Goal: Task Accomplishment & Management: Complete application form

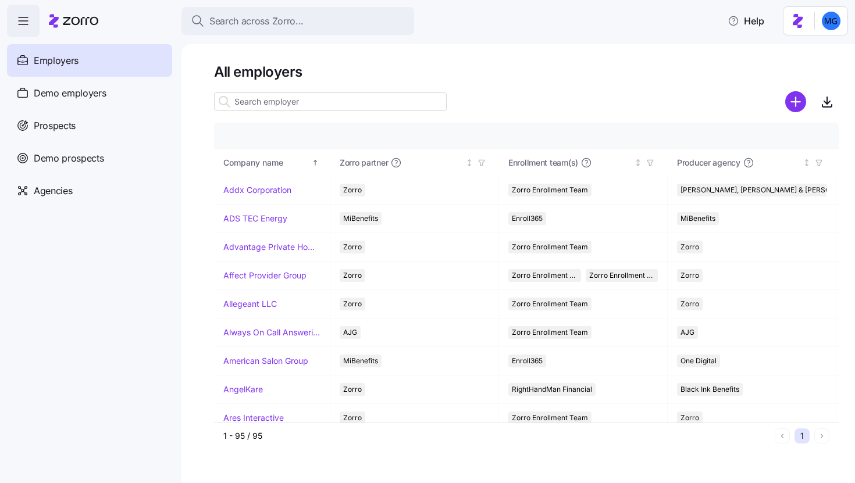
click at [388, 101] on input at bounding box center [330, 101] width 233 height 19
paste input "Northern Wings Repair"
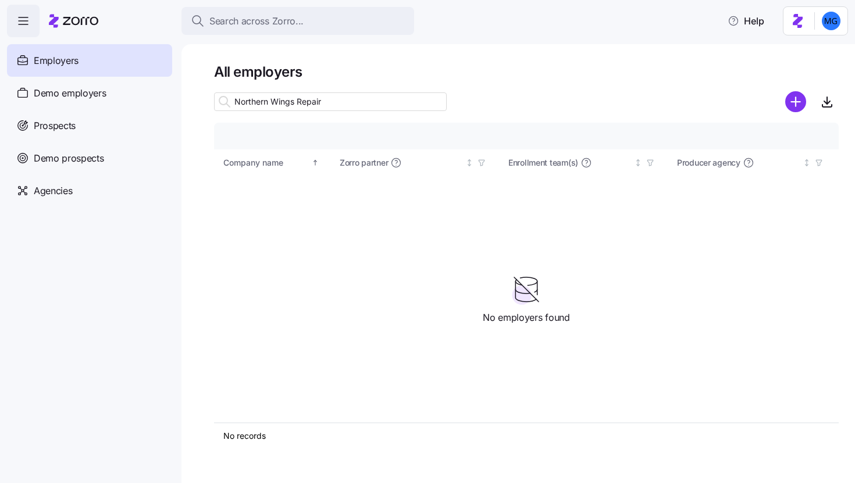
type input "Northern Wings Repair"
click at [807, 108] on div at bounding box center [812, 101] width 54 height 23
click at [800, 106] on circle "add icon" at bounding box center [796, 101] width 19 height 19
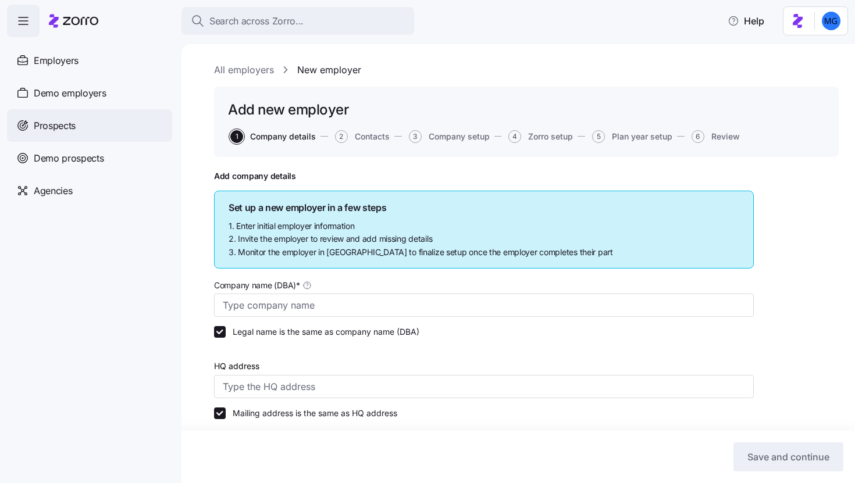
click at [34, 133] on div "Prospects" at bounding box center [89, 125] width 165 height 33
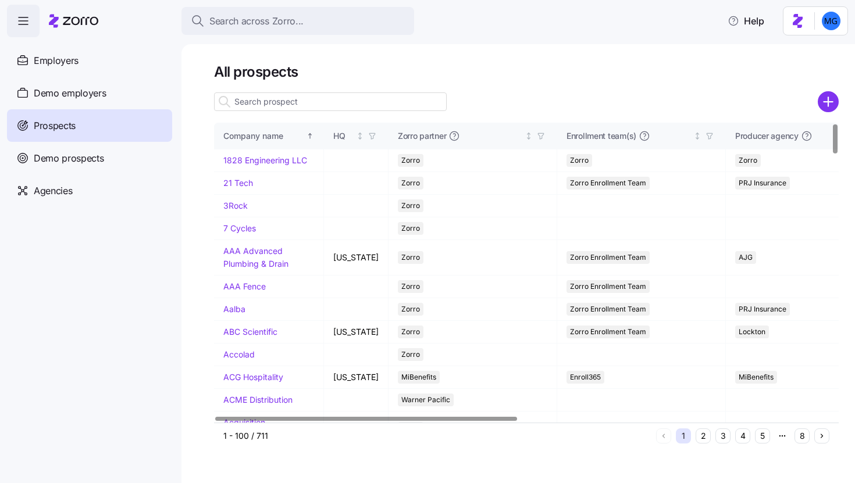
click at [402, 106] on input at bounding box center [330, 101] width 233 height 19
paste input "Northern Wings Repair"
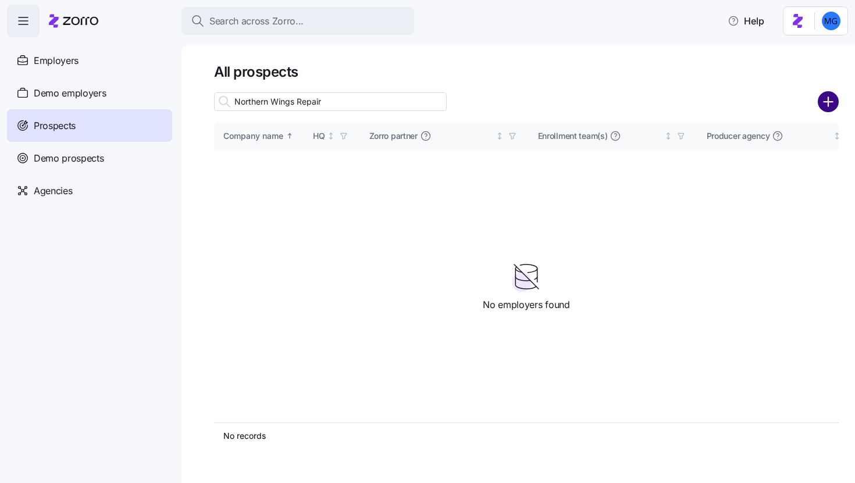
type input "Northern Wings Repair"
click at [826, 96] on circle "add icon" at bounding box center [828, 101] width 19 height 19
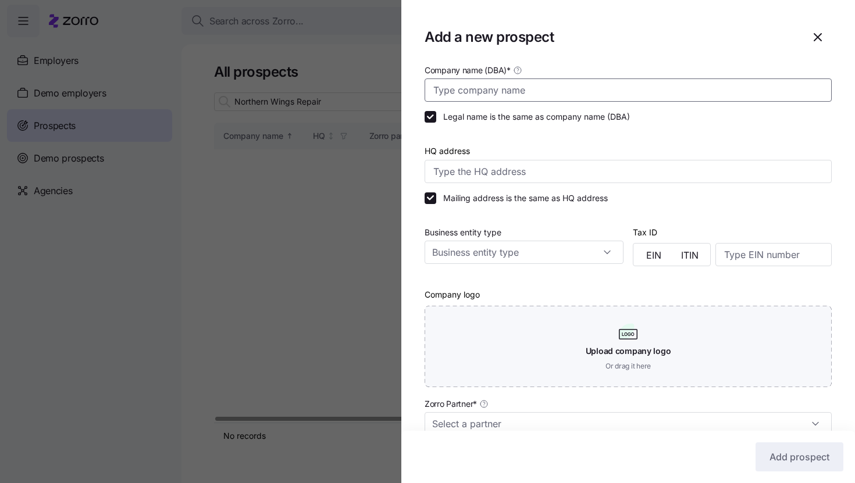
click at [576, 95] on input "Company name (DBA) *" at bounding box center [628, 90] width 407 height 23
paste input "Northern Wings Repair"
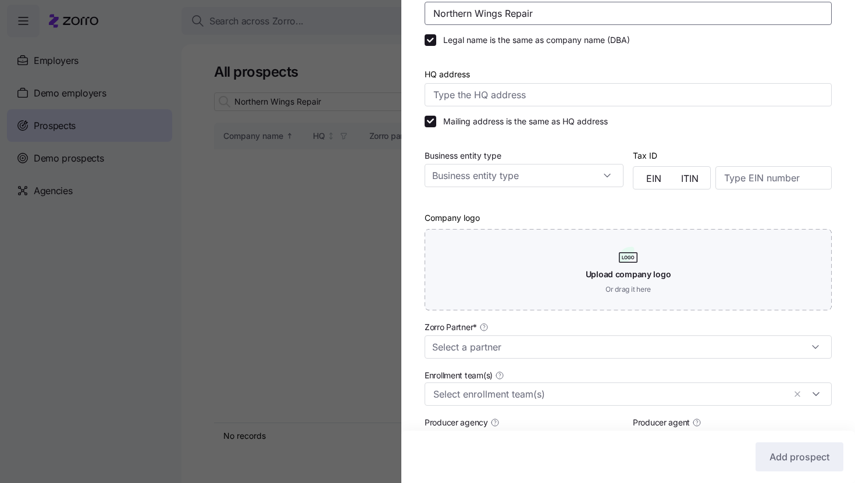
scroll to position [195, 0]
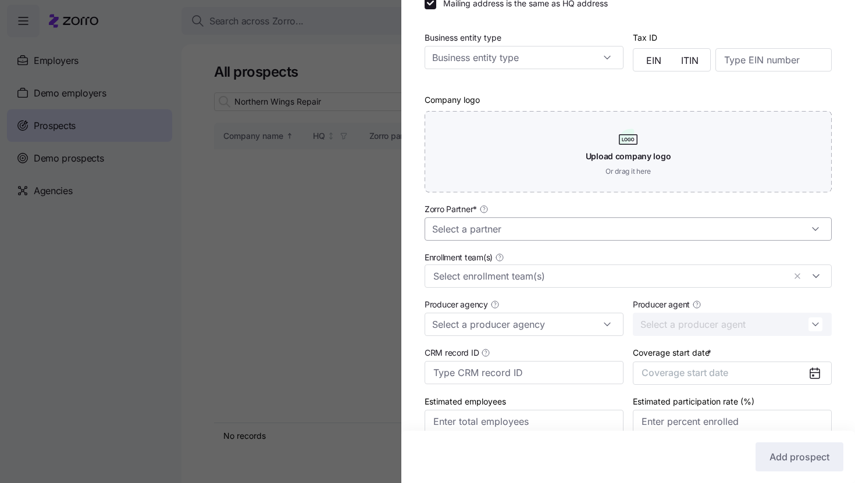
type input "Northern Wings Repair"
click at [627, 241] on input "Zorro Partner *" at bounding box center [628, 229] width 407 height 23
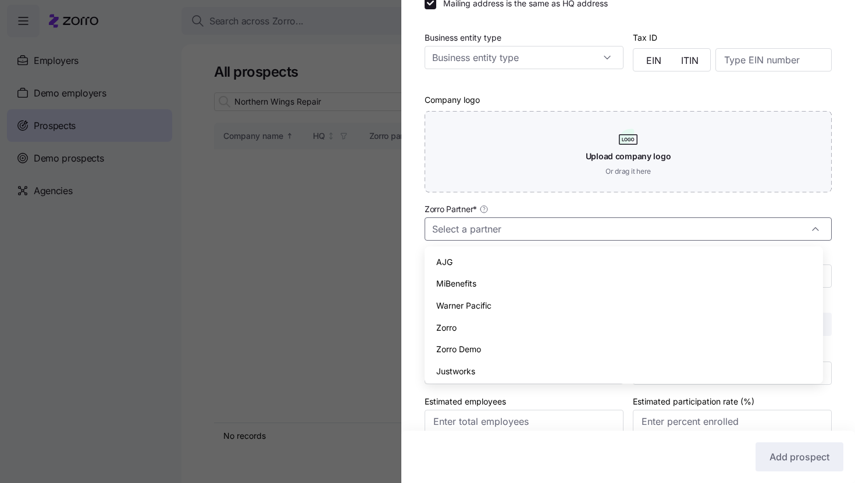
click at [601, 323] on div "Zorro" at bounding box center [623, 328] width 389 height 22
type input "Zorro"
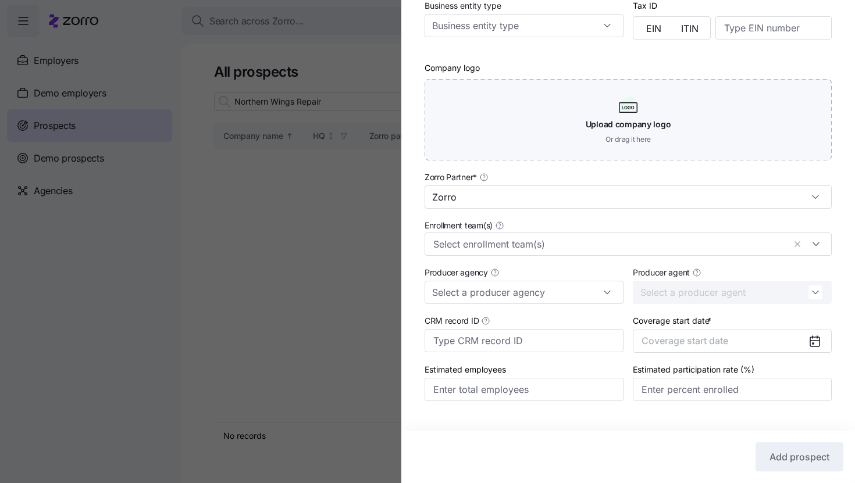
scroll to position [228, 0]
click at [587, 250] on input "Enrollment team(s)" at bounding box center [608, 243] width 351 height 15
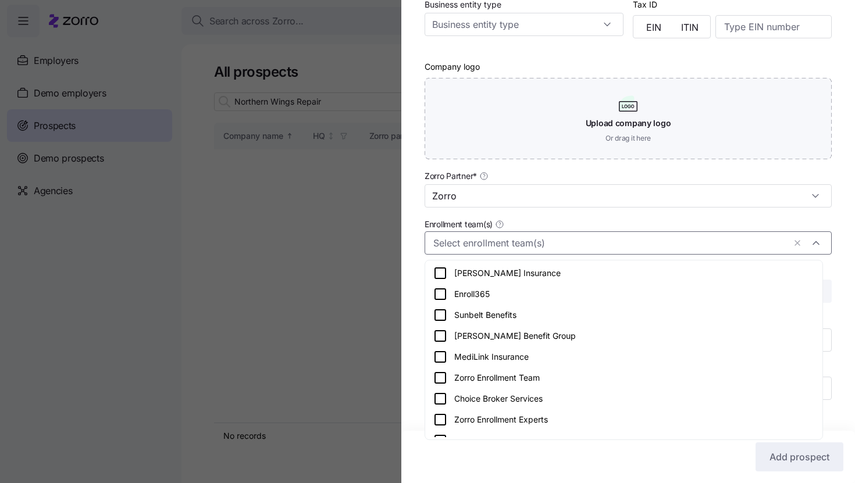
click at [596, 369] on div "Zorro Enrollment Team" at bounding box center [624, 378] width 393 height 21
click at [825, 262] on div "Company name (DBA) * Northern Wings Repair Legal name is the same as company na…" at bounding box center [628, 129] width 454 height 589
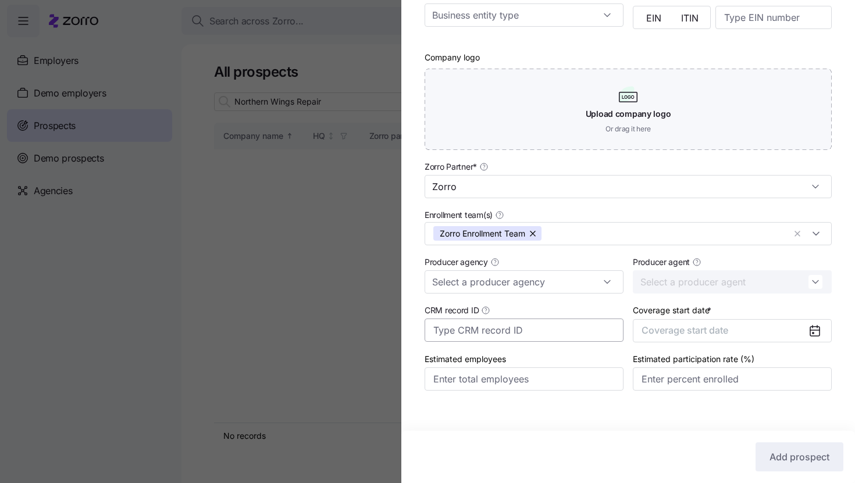
scroll to position [250, 0]
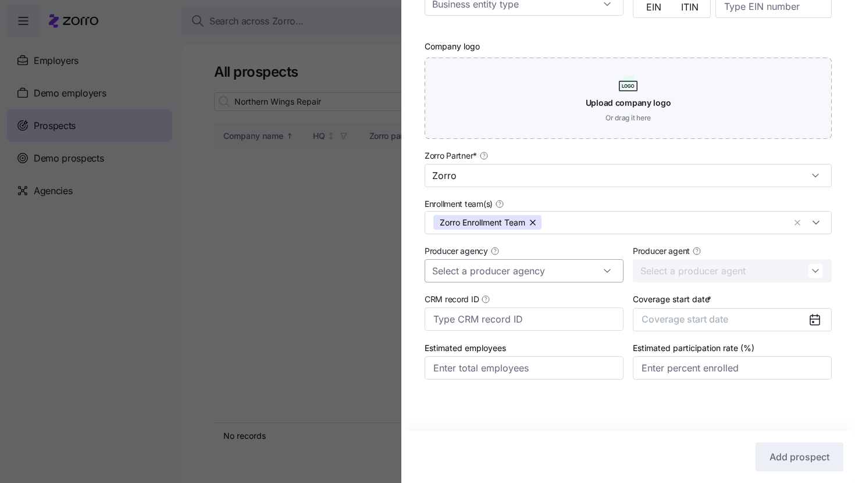
click at [583, 269] on input "Producer agency" at bounding box center [524, 270] width 199 height 23
click at [589, 298] on div "Triton Benefits" at bounding box center [522, 302] width 186 height 22
type input "Triton Benefits"
click at [673, 280] on input "Producer agent" at bounding box center [732, 270] width 199 height 23
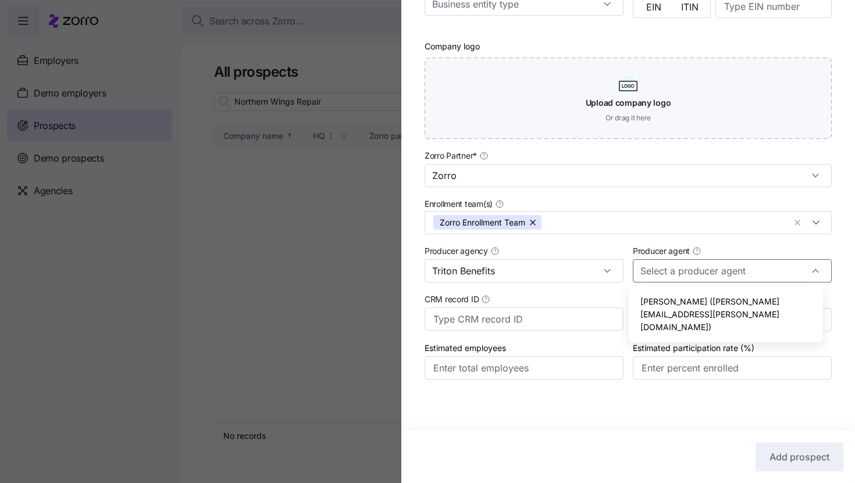
click at [682, 302] on span "Mike Tompkins (mike.tompkins@tritonhro.com)" at bounding box center [726, 315] width 172 height 38
type input "Mike Tompkins (mike.tompkins@tritonhro.com)"
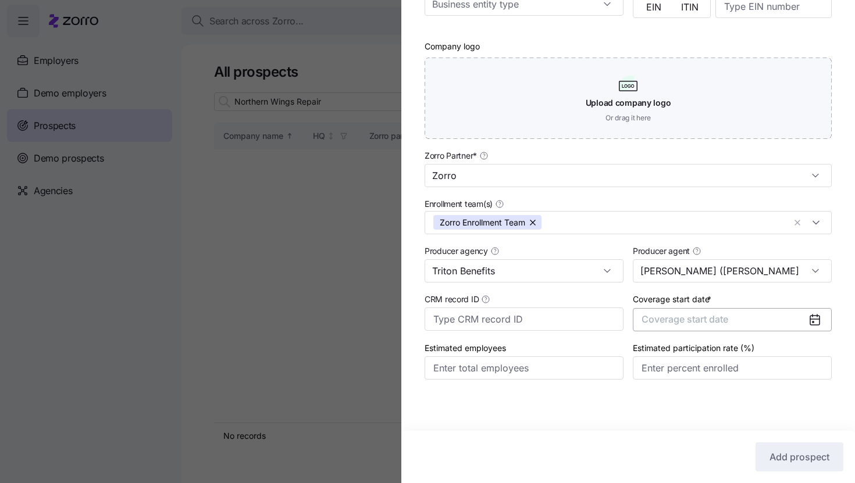
click at [713, 323] on span "Coverage start date" at bounding box center [685, 320] width 87 height 12
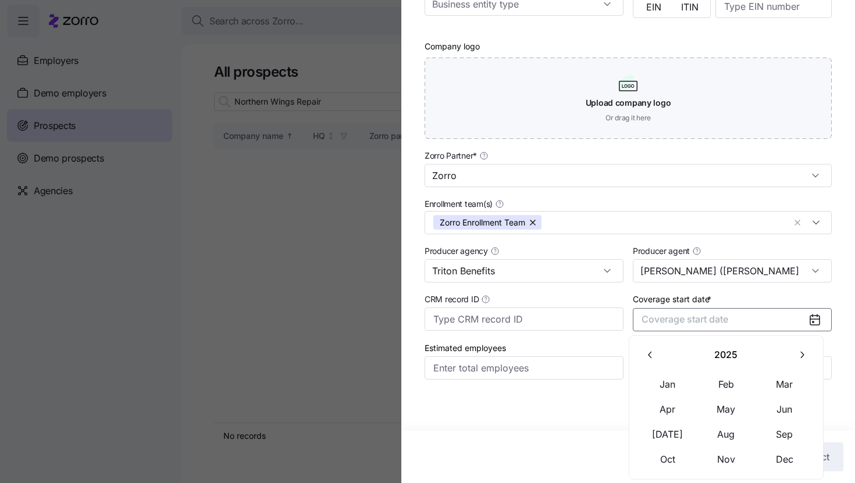
click at [800, 358] on icon "button" at bounding box center [801, 355] width 11 height 11
click at [677, 393] on button "Jan" at bounding box center [668, 384] width 58 height 24
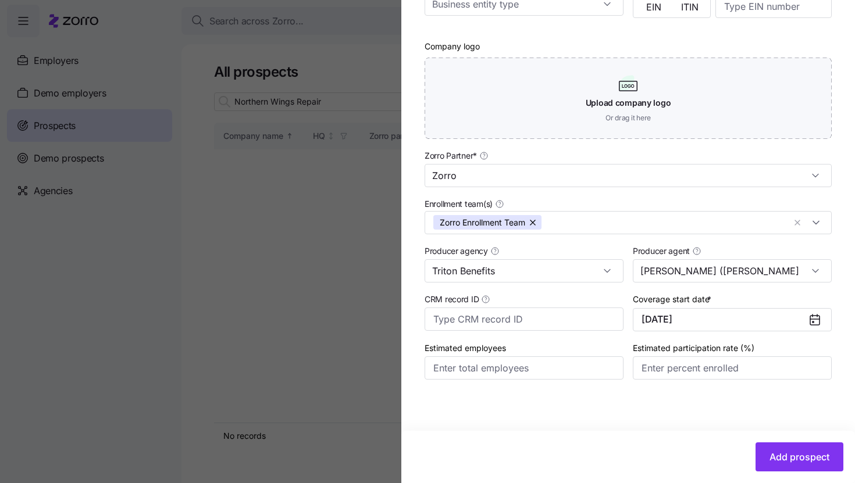
click at [787, 474] on div "Add prospect" at bounding box center [628, 457] width 454 height 52
click at [786, 463] on span "Add prospect" at bounding box center [800, 457] width 60 height 14
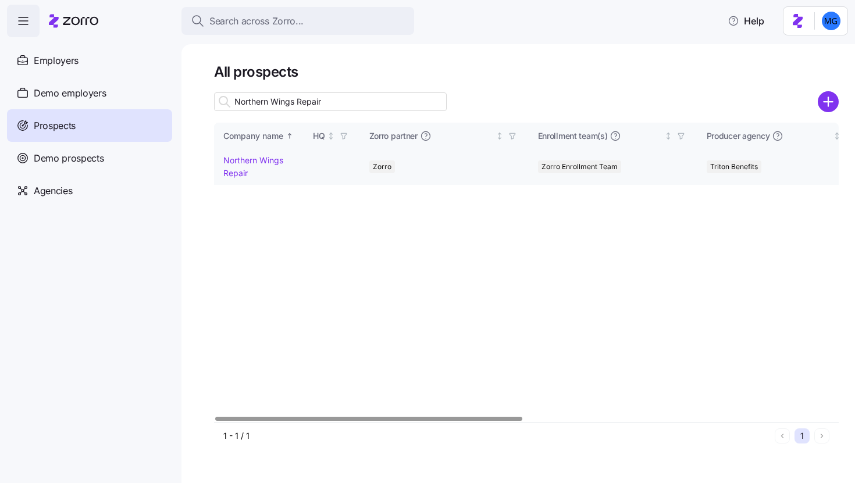
click at [247, 176] on link "Northern Wings Repair" at bounding box center [253, 166] width 60 height 23
click at [237, 173] on link "Northern Wings Repair" at bounding box center [253, 166] width 60 height 23
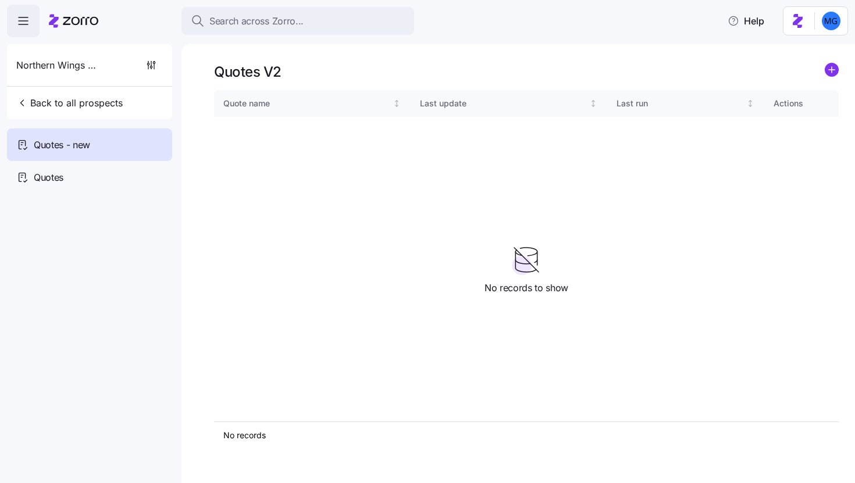
click at [834, 63] on icon "add icon" at bounding box center [832, 70] width 14 height 14
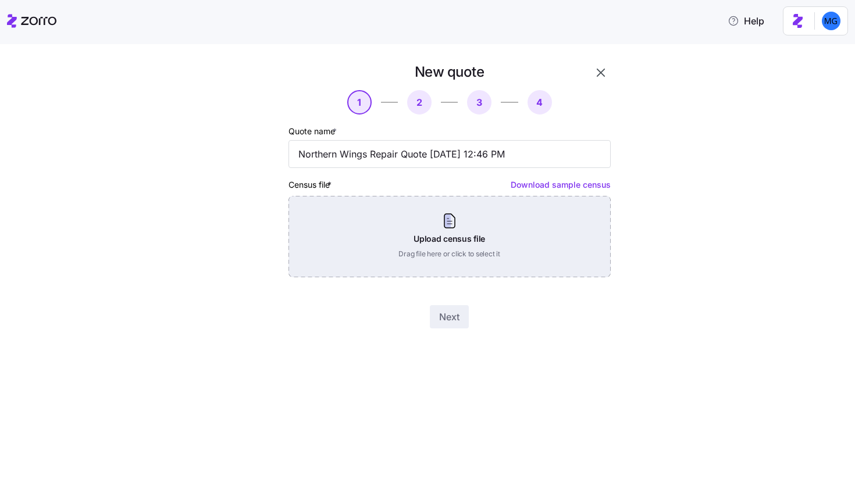
click at [507, 218] on div "Upload census file Drag file here or click to select it" at bounding box center [450, 236] width 322 height 81
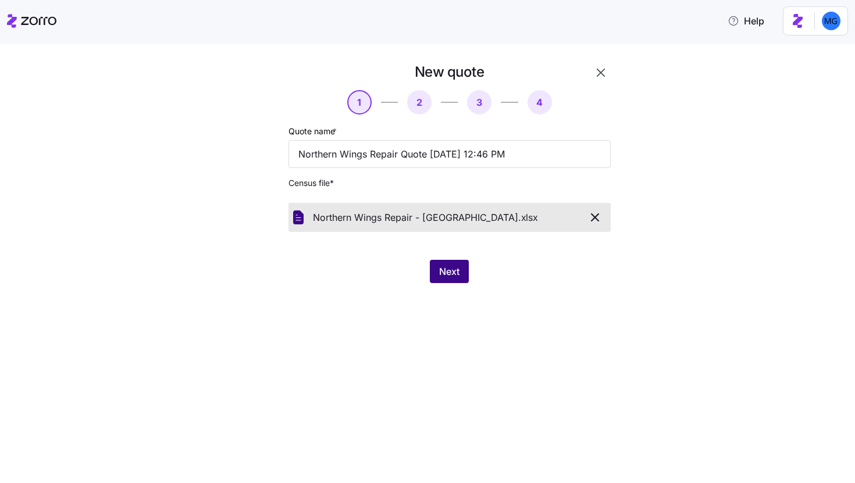
click at [436, 268] on button "Next" at bounding box center [449, 271] width 39 height 23
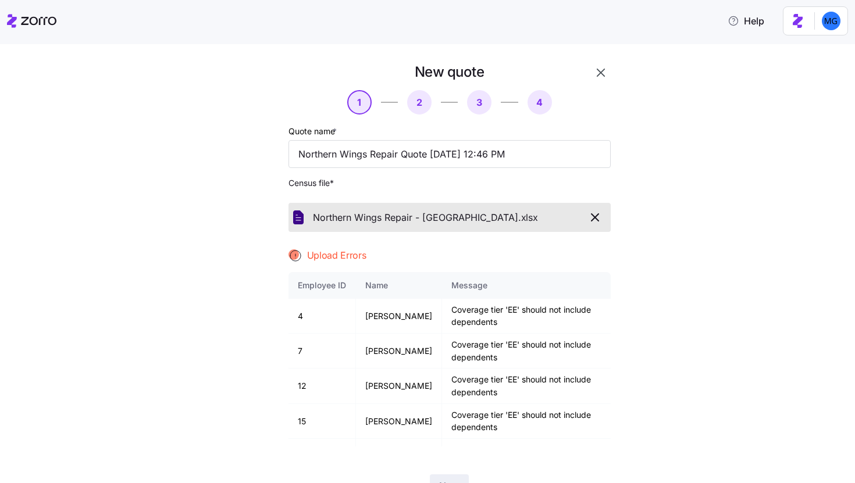
click at [594, 79] on icon "button" at bounding box center [601, 73] width 14 height 14
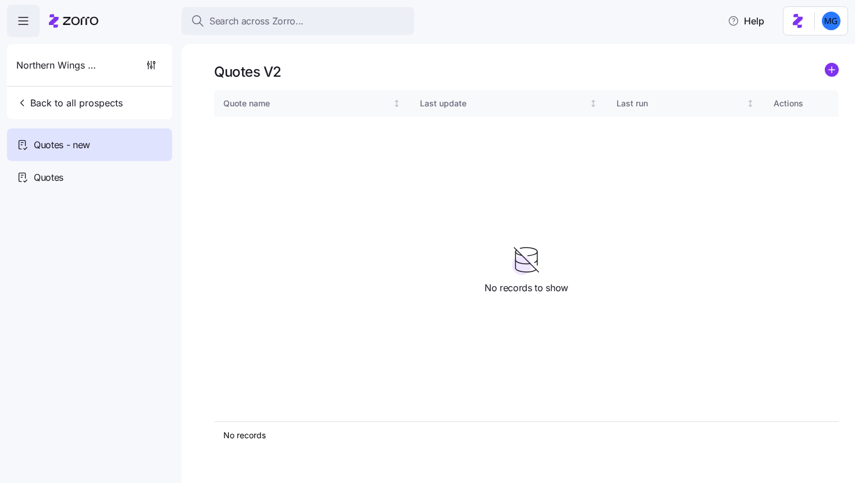
click at [832, 72] on icon "add icon" at bounding box center [832, 70] width 0 height 6
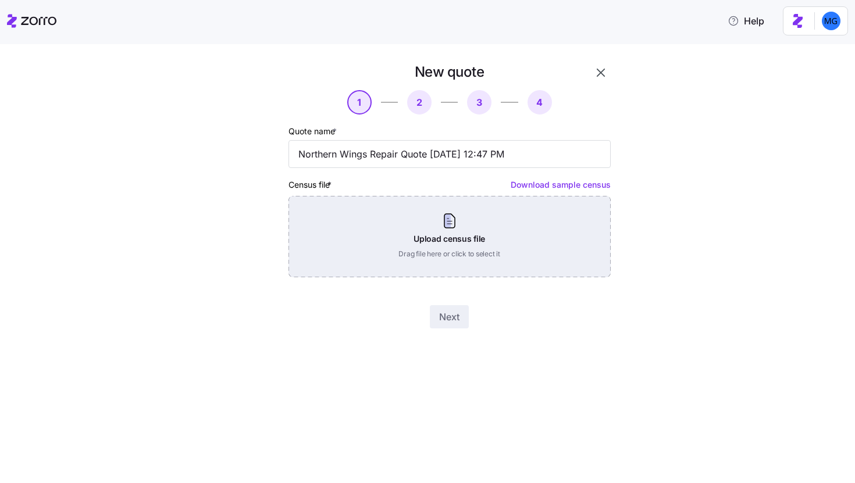
click at [479, 241] on div "Upload census file Drag file here or click to select it" at bounding box center [450, 236] width 322 height 81
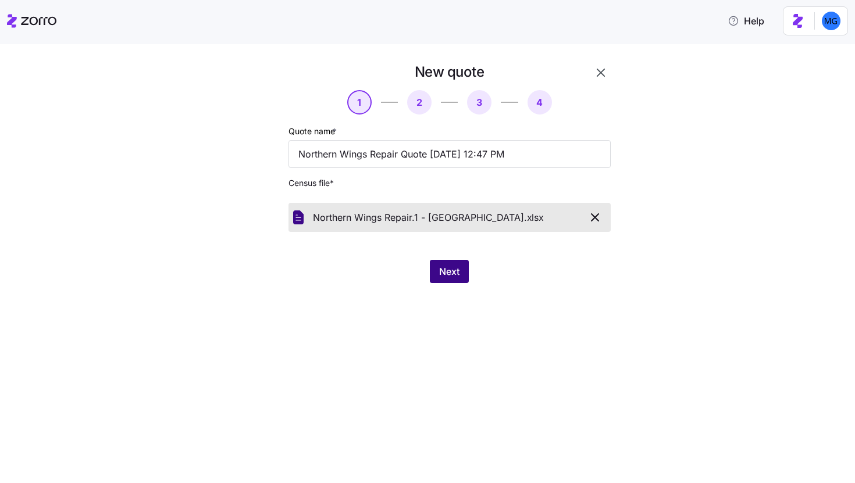
click at [458, 276] on span "Next" at bounding box center [449, 272] width 20 height 14
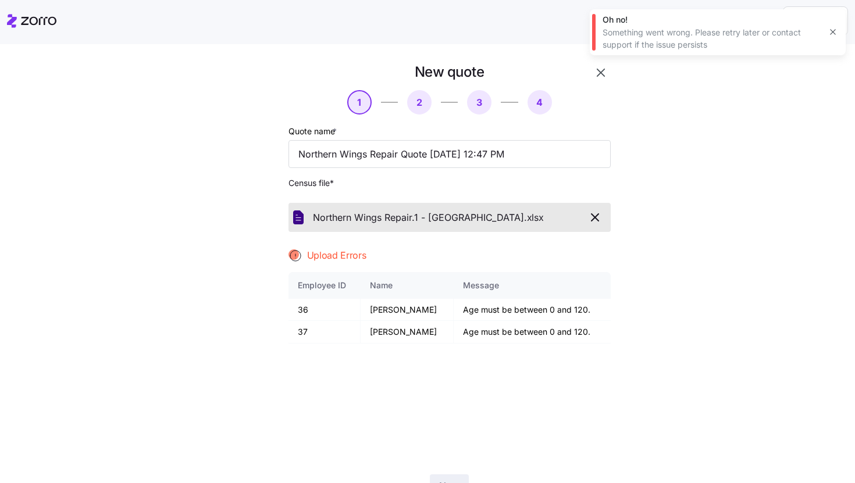
click at [588, 222] on icon "button" at bounding box center [595, 218] width 14 height 14
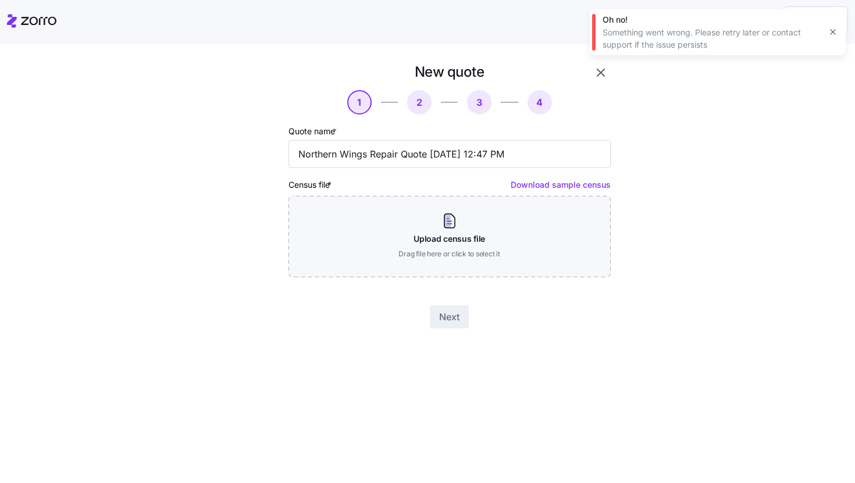
click at [833, 29] on icon "button" at bounding box center [832, 31] width 9 height 9
click at [603, 76] on icon "button" at bounding box center [601, 73] width 14 height 14
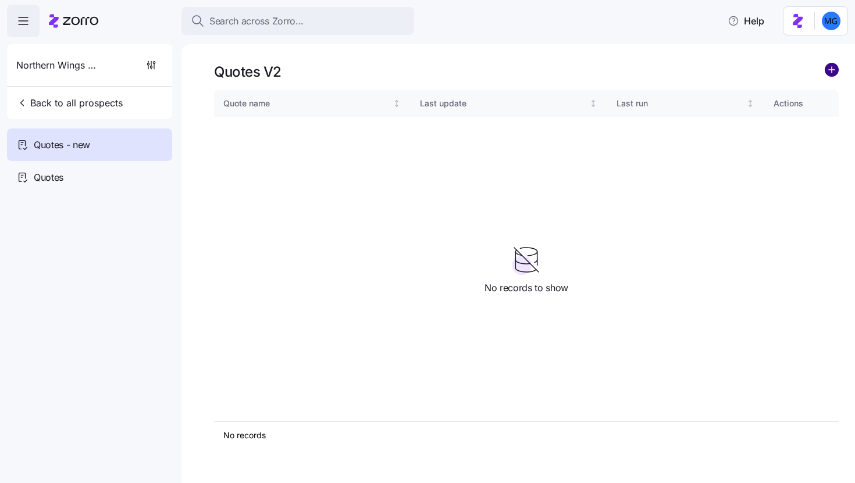
click at [830, 63] on circle "add icon" at bounding box center [831, 69] width 13 height 13
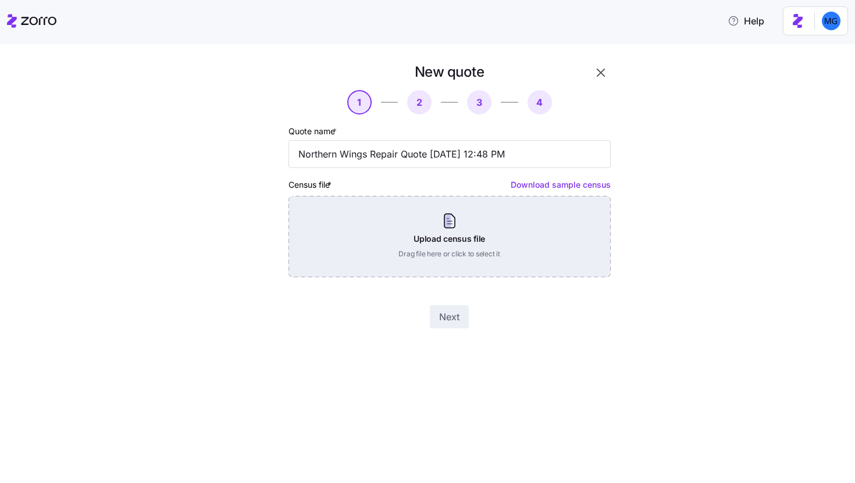
click at [435, 226] on div "Upload census file Drag file here or click to select it" at bounding box center [450, 236] width 322 height 81
click at [478, 237] on div "Upload census file Drag file here or click to select it" at bounding box center [450, 236] width 322 height 81
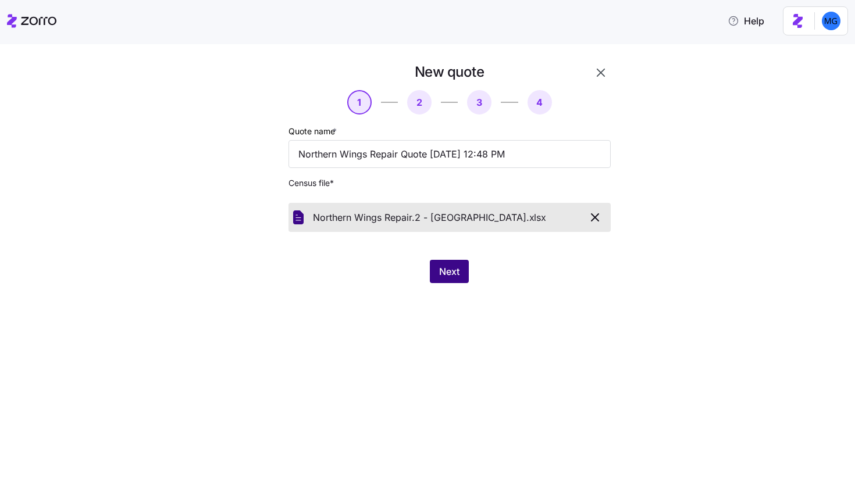
click at [453, 276] on span "Next" at bounding box center [449, 272] width 20 height 14
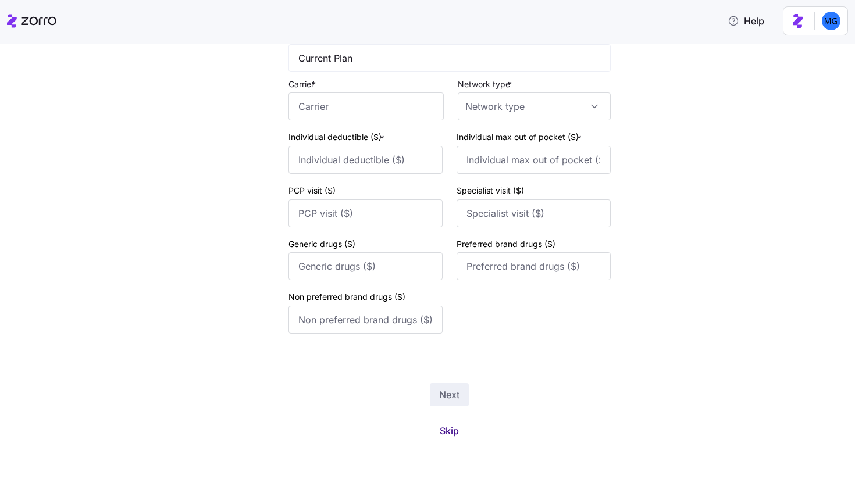
click at [447, 438] on button "Skip" at bounding box center [449, 431] width 38 height 21
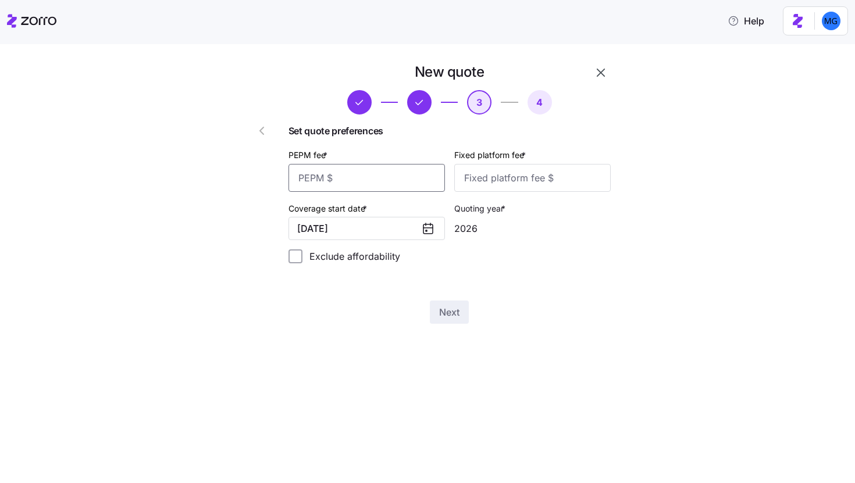
click at [421, 170] on input "PEPM fee *" at bounding box center [367, 178] width 156 height 28
type input "55"
click at [517, 179] on input "Fixed platform fee *" at bounding box center [532, 178] width 156 height 28
type input "2"
type input "100"
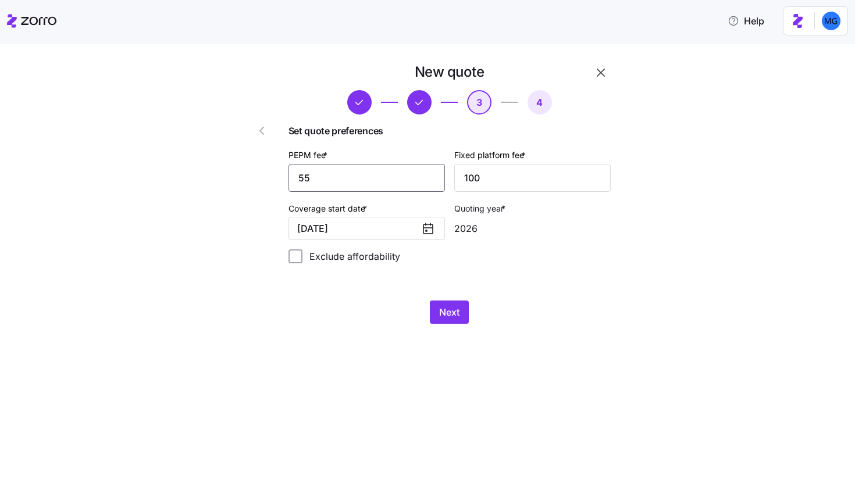
click at [369, 181] on input "55" at bounding box center [367, 178] width 156 height 28
type input "25"
click at [524, 173] on input "100" at bounding box center [532, 178] width 156 height 28
type input "1000"
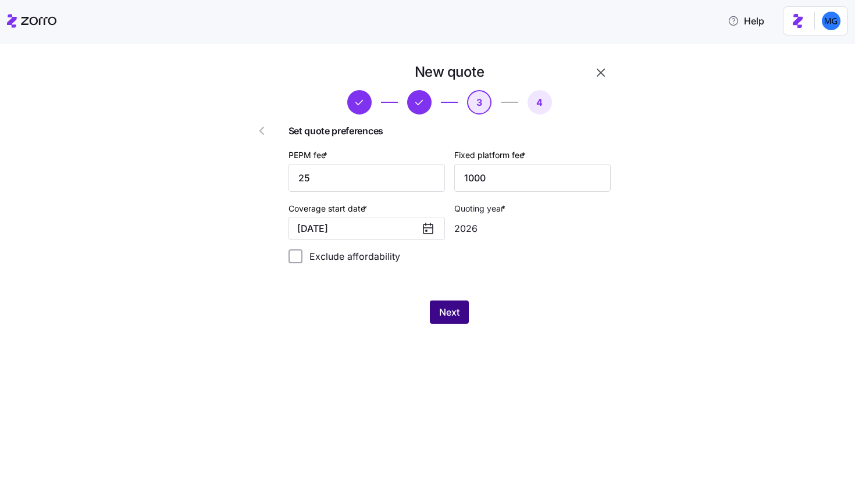
click at [438, 316] on button "Next" at bounding box center [449, 312] width 39 height 23
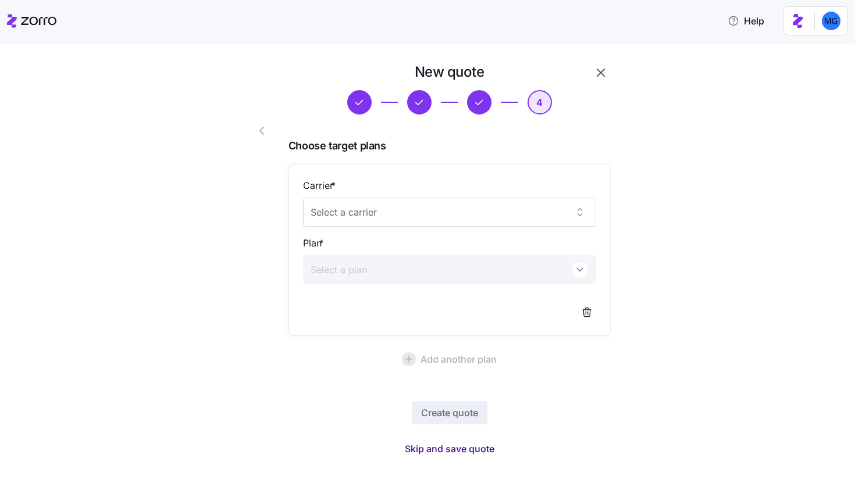
click at [469, 448] on span "Skip and save quote" at bounding box center [450, 449] width 90 height 14
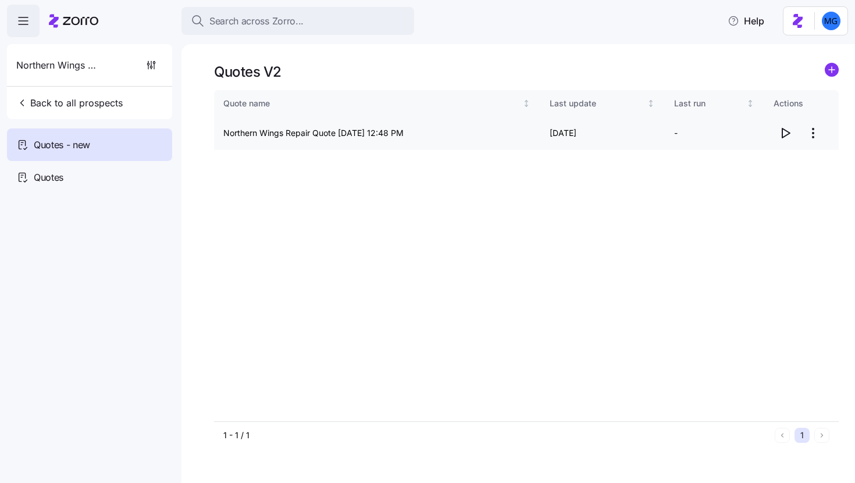
click at [782, 133] on icon "button" at bounding box center [786, 133] width 8 height 9
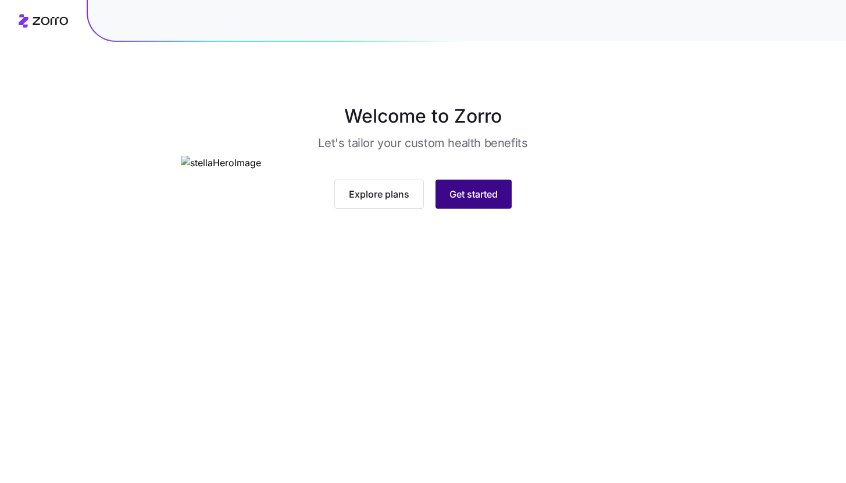
click at [481, 209] on button "Get started" at bounding box center [474, 194] width 76 height 29
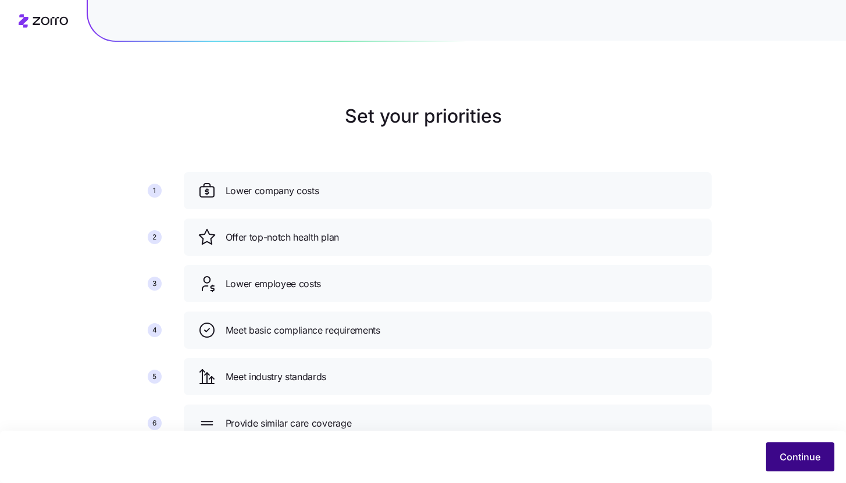
click at [784, 452] on span "Continue" at bounding box center [800, 457] width 41 height 14
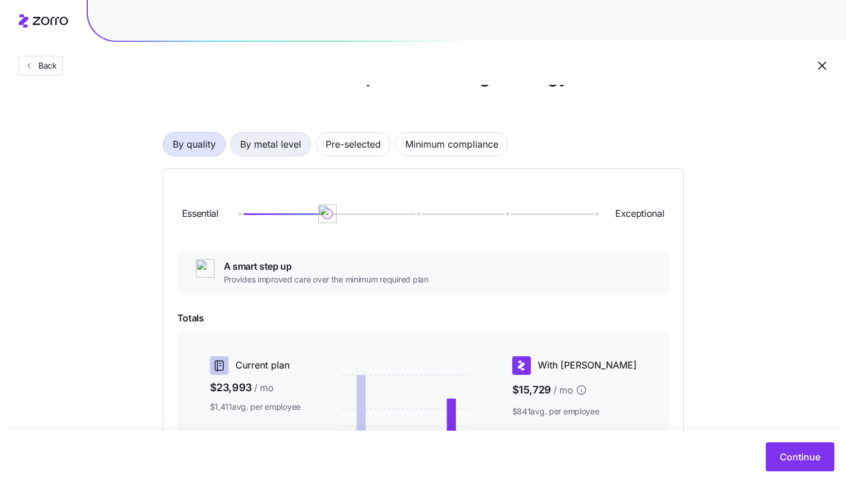
scroll to position [33, 0]
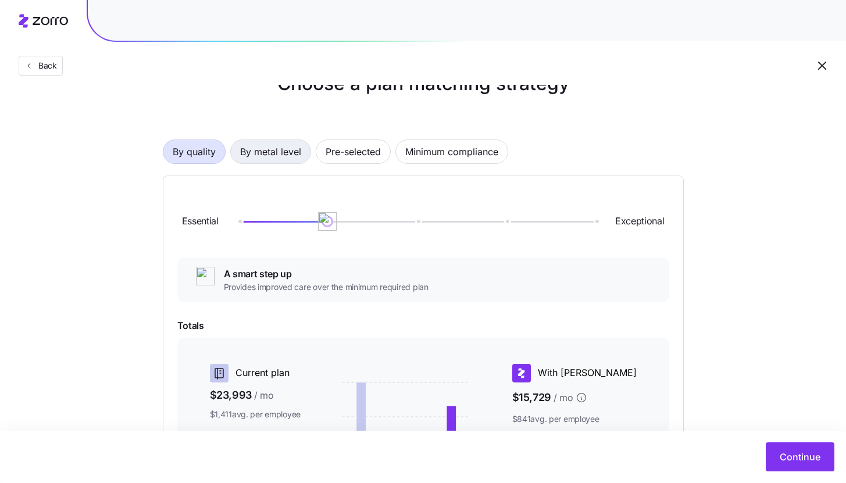
click at [291, 145] on span "By metal level" at bounding box center [270, 151] width 61 height 23
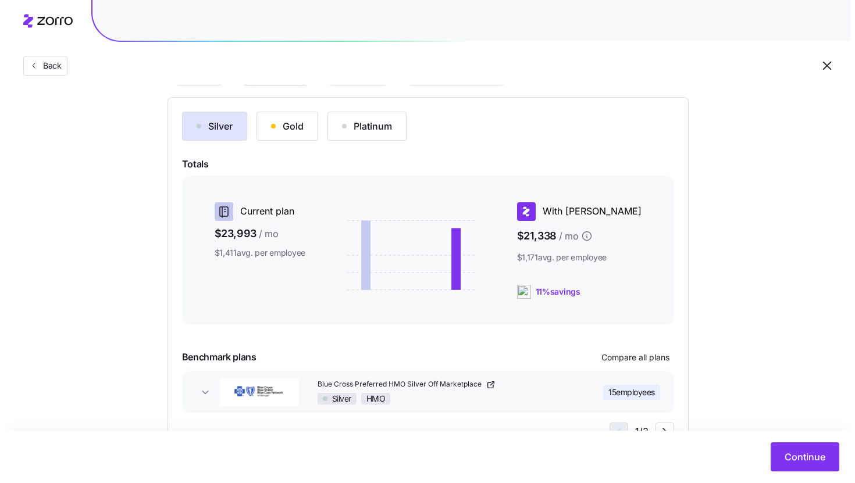
scroll to position [158, 0]
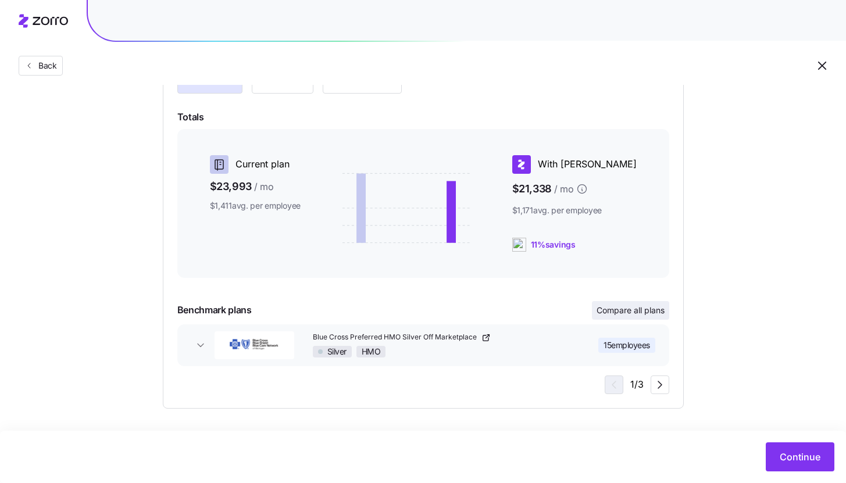
click at [655, 313] on span "Compare all plans" at bounding box center [631, 311] width 68 height 12
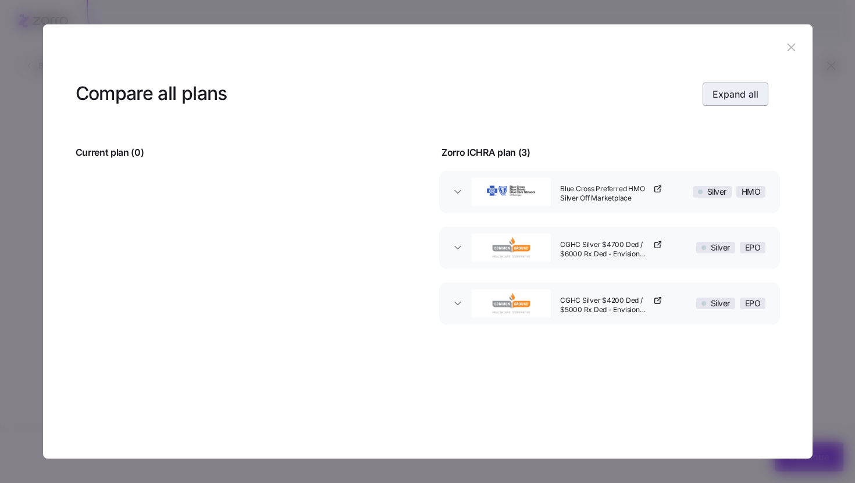
click at [710, 102] on button "Expand all" at bounding box center [736, 94] width 66 height 23
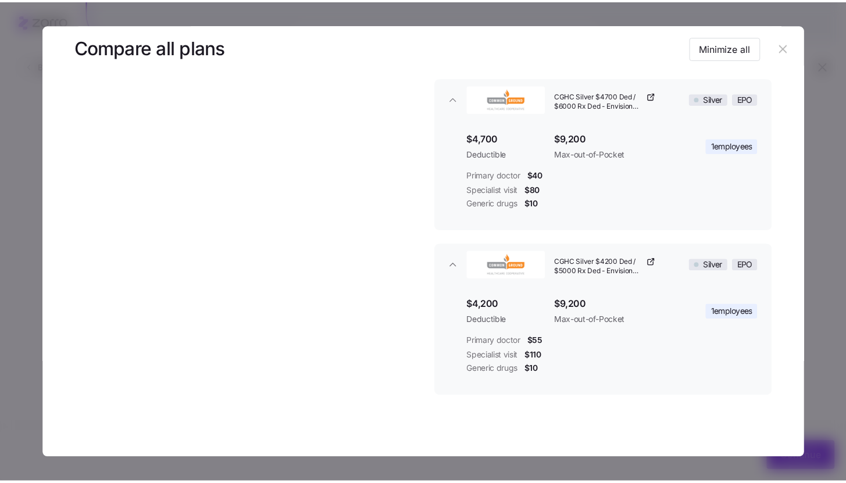
scroll to position [269, 0]
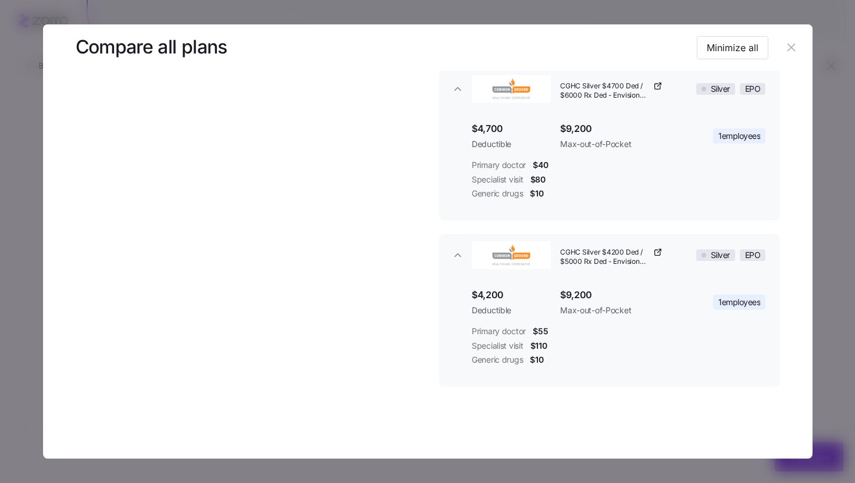
click at [796, 38] on header at bounding box center [428, 47] width 770 height 47
click at [793, 44] on button "button" at bounding box center [791, 47] width 19 height 19
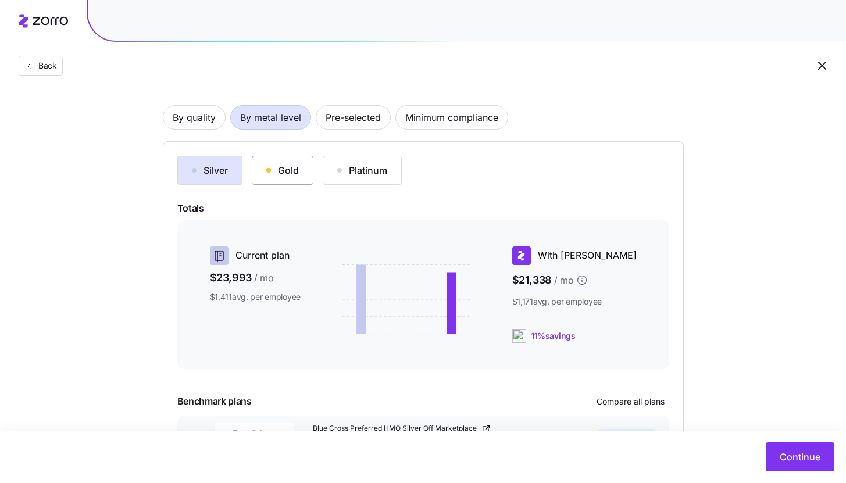
click at [308, 178] on button "Gold" at bounding box center [283, 170] width 62 height 29
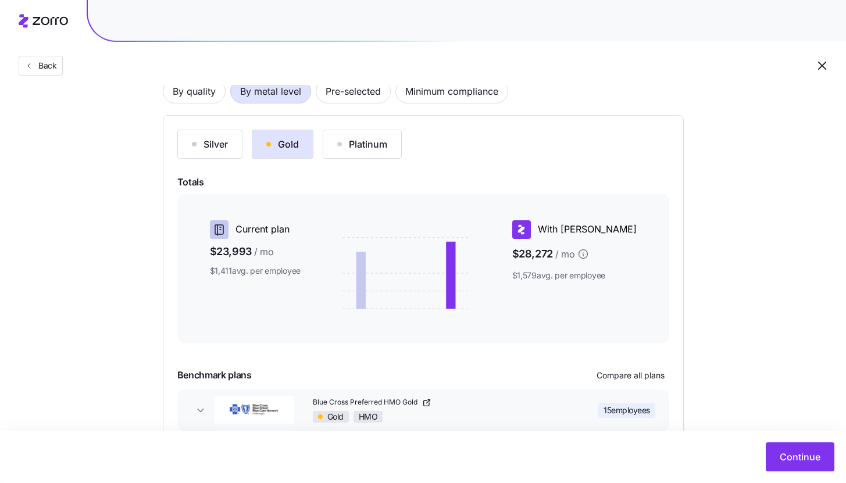
scroll to position [62, 0]
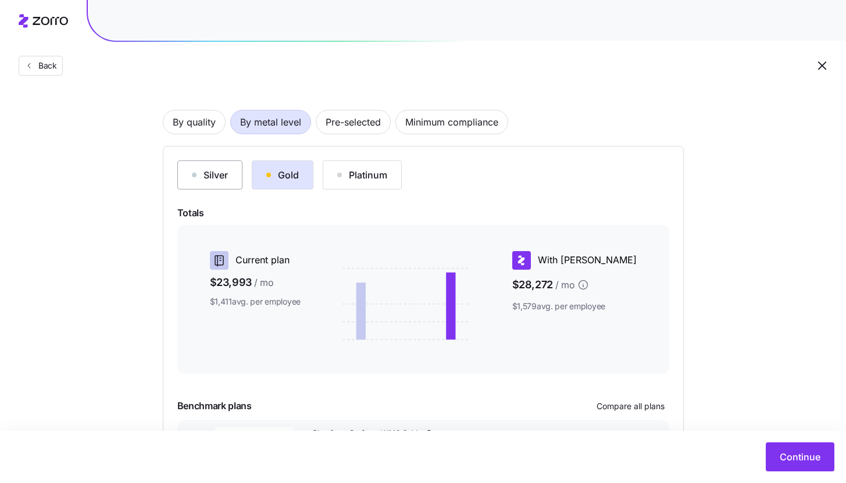
click at [219, 173] on div "Silver" at bounding box center [210, 175] width 36 height 14
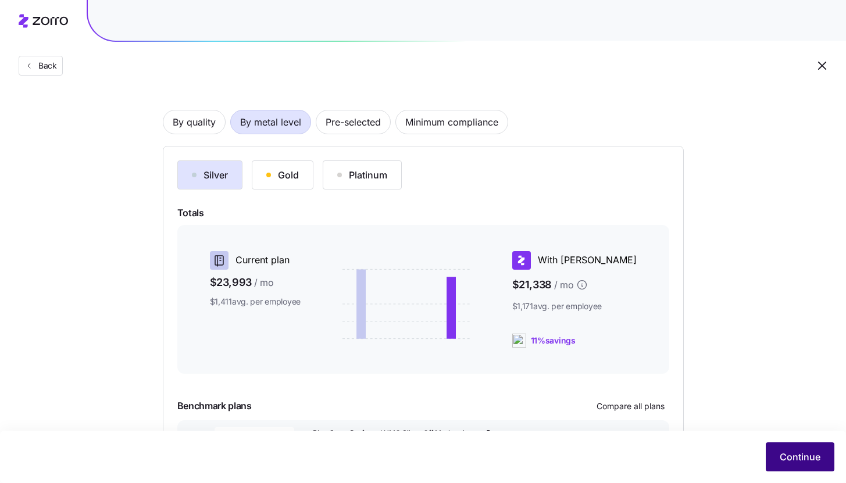
click at [801, 458] on span "Continue" at bounding box center [800, 457] width 41 height 14
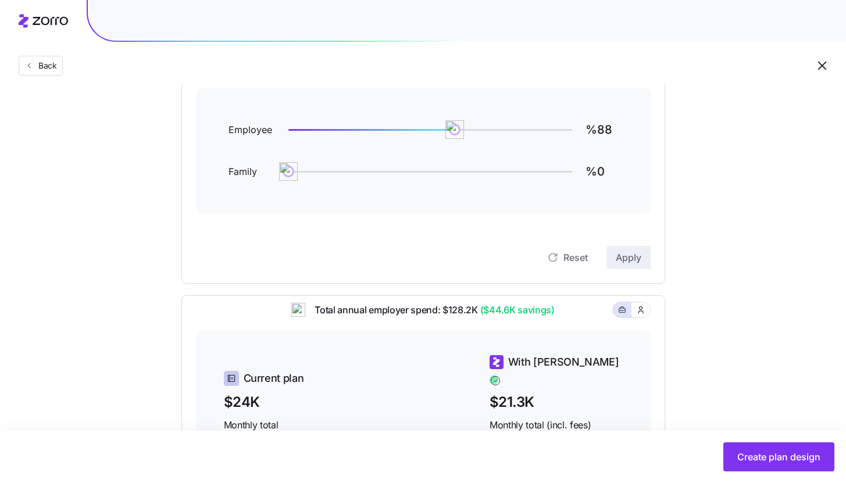
scroll to position [92, 0]
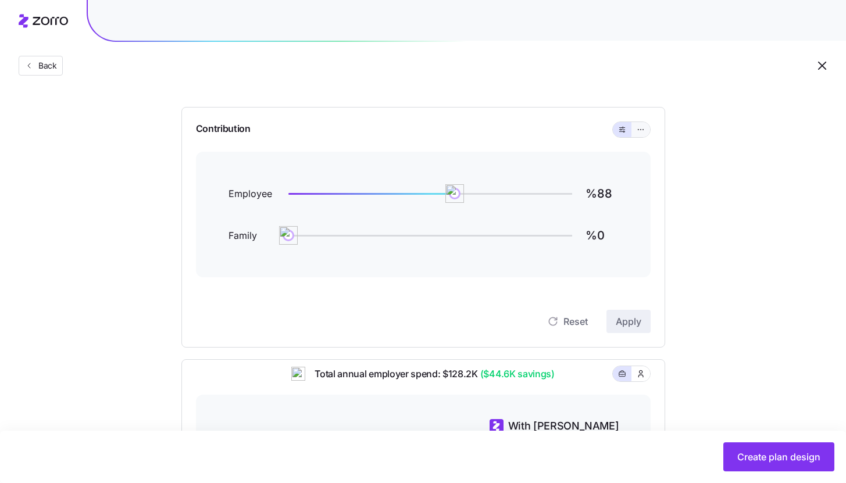
click at [643, 133] on icon "button" at bounding box center [641, 130] width 8 height 14
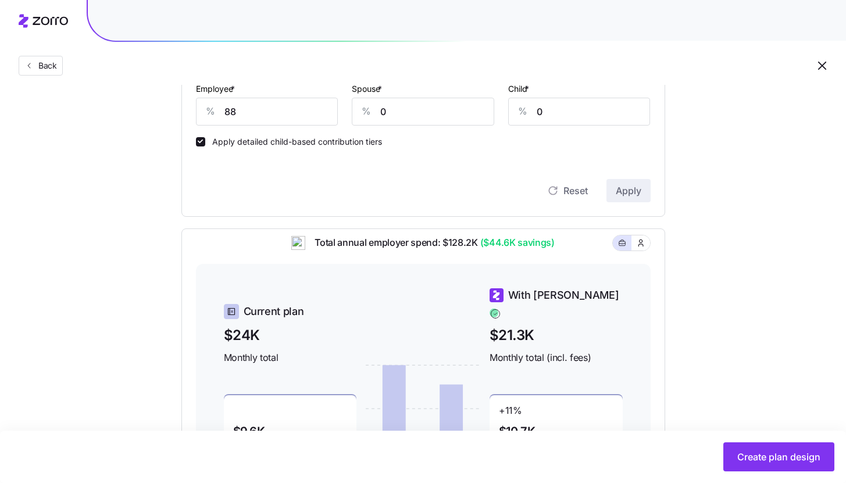
scroll to position [174, 0]
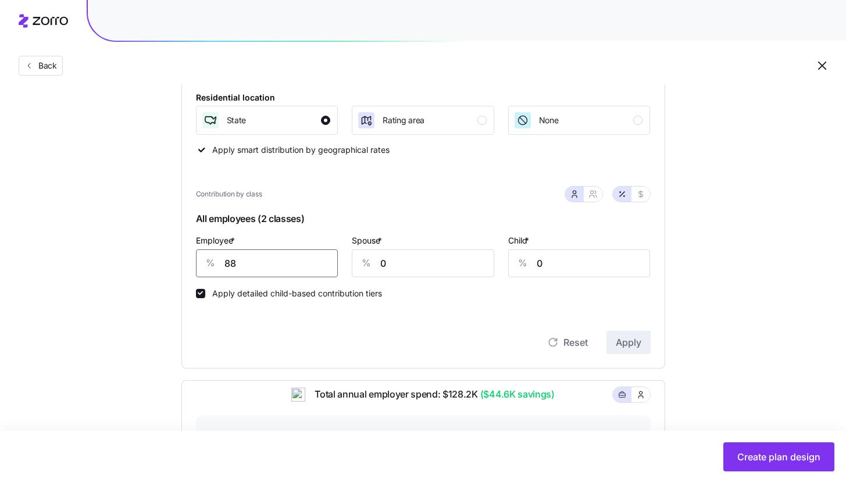
click at [255, 268] on input "88" at bounding box center [267, 264] width 143 height 28
click at [246, 264] on input "88" at bounding box center [267, 264] width 143 height 28
click at [634, 336] on span "Apply" at bounding box center [629, 343] width 26 height 14
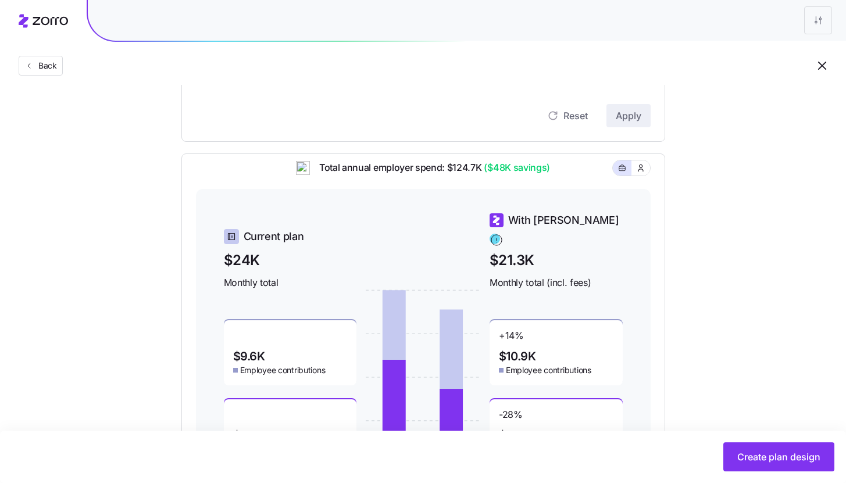
scroll to position [253, 0]
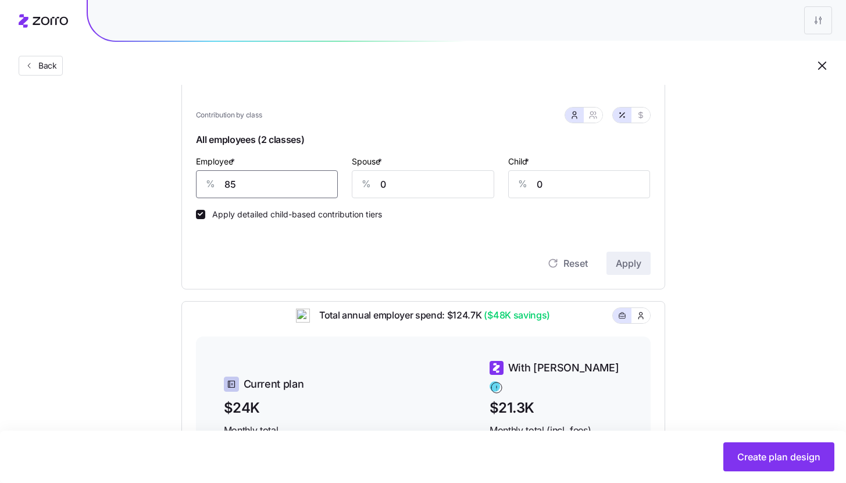
click at [298, 187] on input "85" at bounding box center [267, 184] width 143 height 28
type input "90"
click at [625, 258] on span "Apply" at bounding box center [629, 264] width 26 height 14
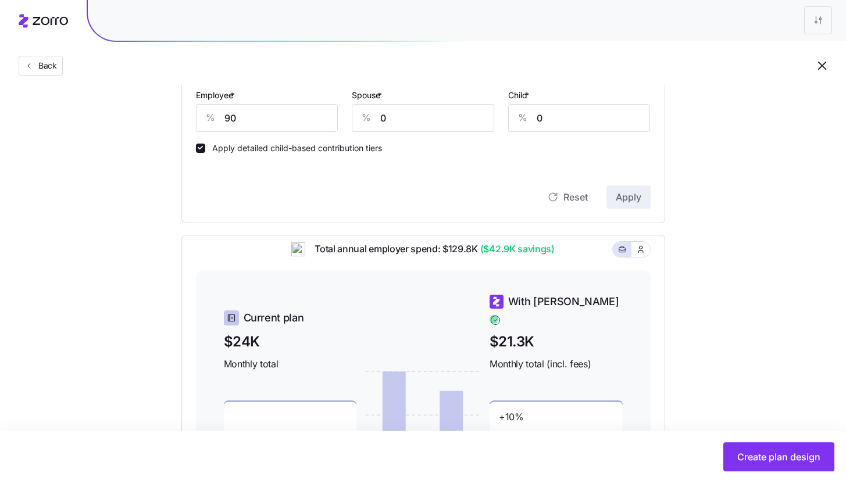
scroll to position [471, 0]
